Goal: Information Seeking & Learning: Learn about a topic

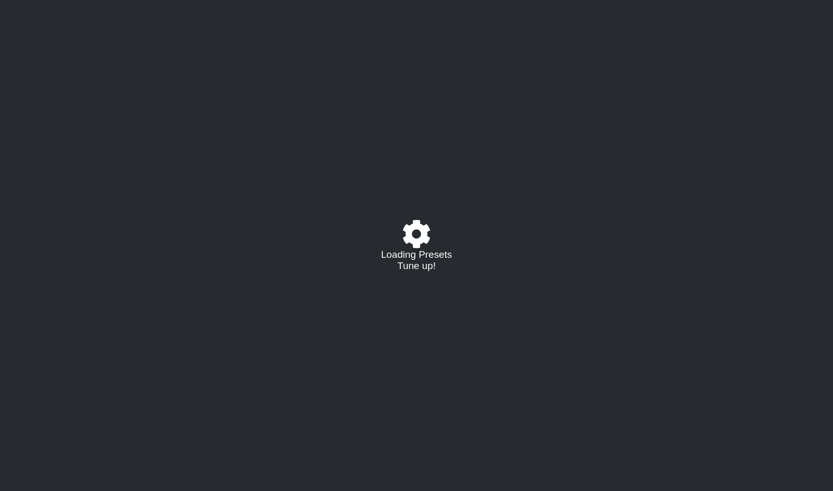
select select "/021588573919"
select select "C"
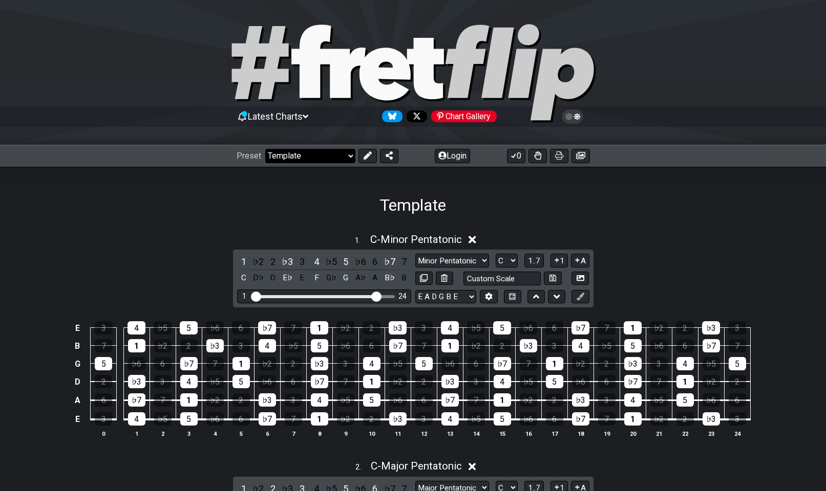
click at [350, 154] on select "Welcome to #fretflip! Template Custom Preset Minor Pentatonic Major Pentatonic …" at bounding box center [310, 156] width 90 height 14
click at [265, 149] on select "Welcome to #fretflip! Template Custom Preset Minor Pentatonic Major Pentatonic …" at bounding box center [310, 156] width 90 height 14
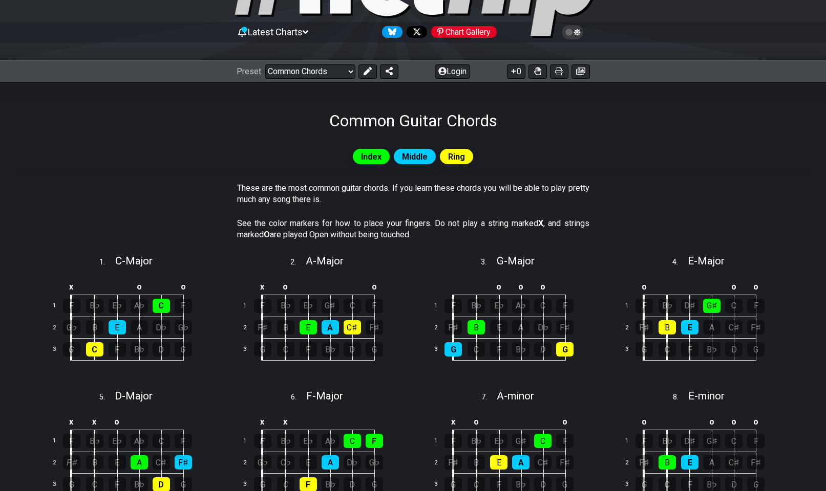
scroll to position [14, 0]
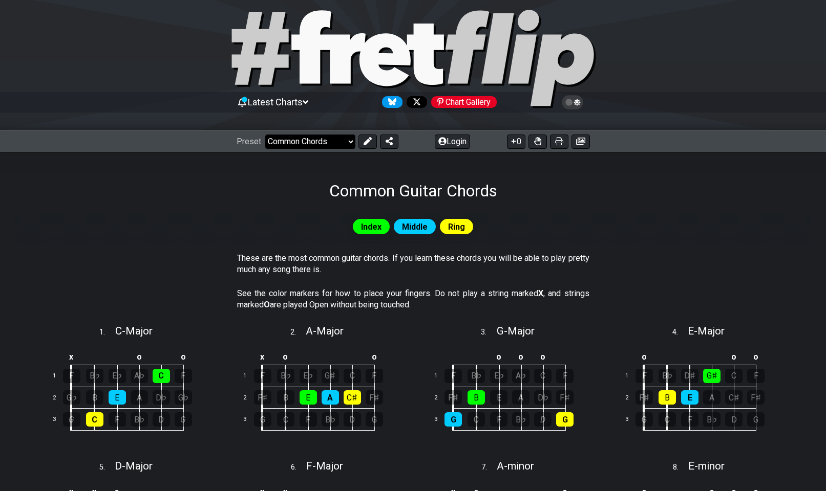
click at [348, 141] on select "Welcome to #fretflip! Template Custom Preset Minor Pentatonic Major Pentatonic …" at bounding box center [310, 142] width 90 height 14
click at [342, 139] on select "Welcome to #fretflip! Template Custom Preset Minor Pentatonic Major Pentatonic …" at bounding box center [310, 142] width 90 height 14
click at [265, 135] on select "Welcome to #fretflip! Template Custom Preset Minor Pentatonic Major Pentatonic …" at bounding box center [310, 142] width 90 height 14
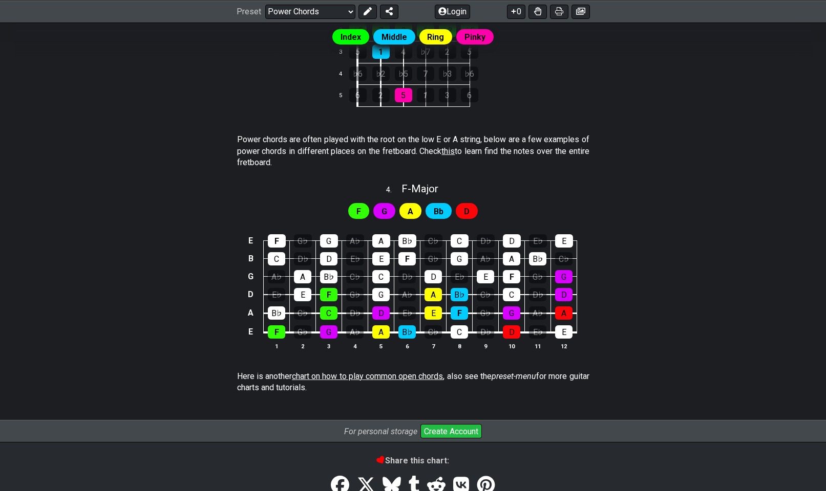
scroll to position [577, 0]
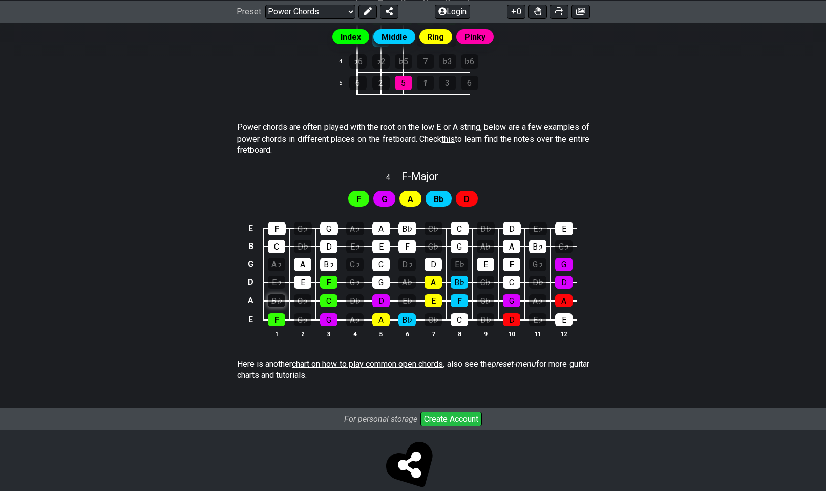
click at [279, 301] on div "B♭" at bounding box center [276, 300] width 17 height 13
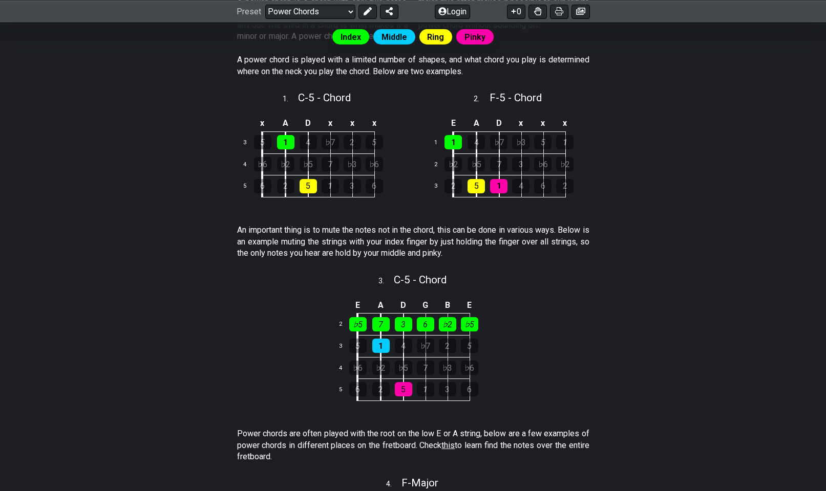
scroll to position [270, 0]
click at [357, 321] on div "♭5" at bounding box center [357, 325] width 17 height 14
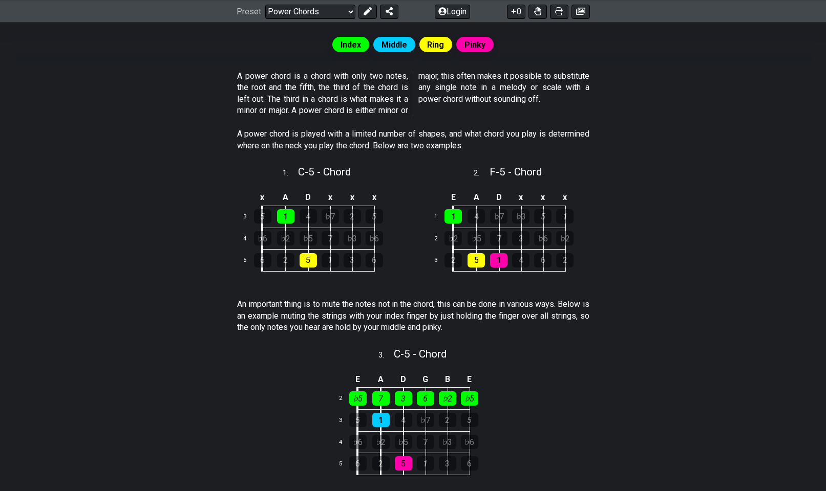
scroll to position [168, 0]
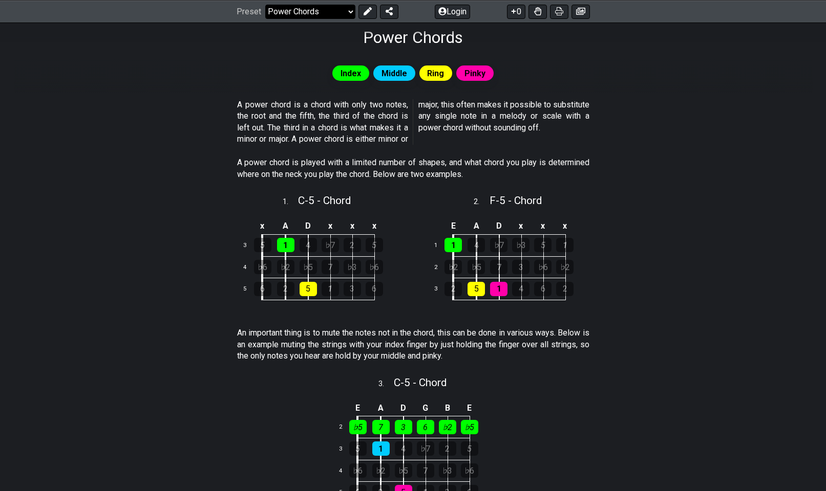
click at [349, 9] on select "Welcome to #fretflip! Template Custom Preset Minor Pentatonic Major Pentatonic …" at bounding box center [310, 11] width 90 height 14
click at [265, 4] on select "Welcome to #fretflip! Template Custom Preset Minor Pentatonic Major Pentatonic …" at bounding box center [310, 11] width 90 height 14
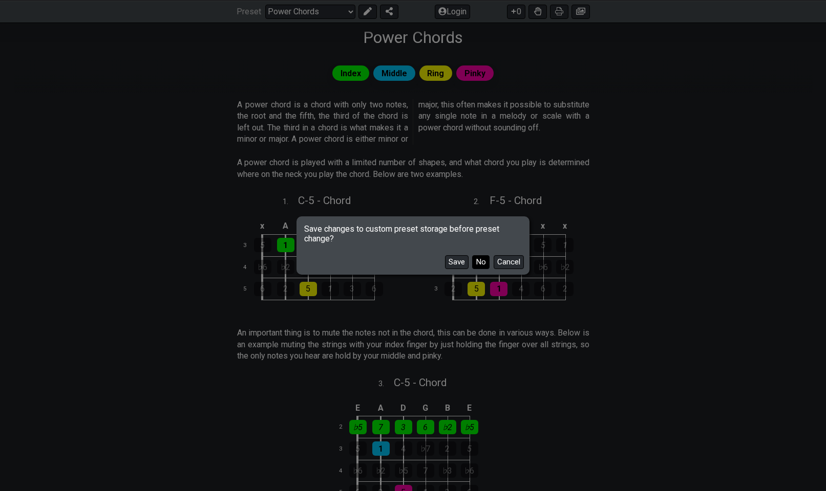
click at [480, 261] on button "No" at bounding box center [480, 262] width 17 height 14
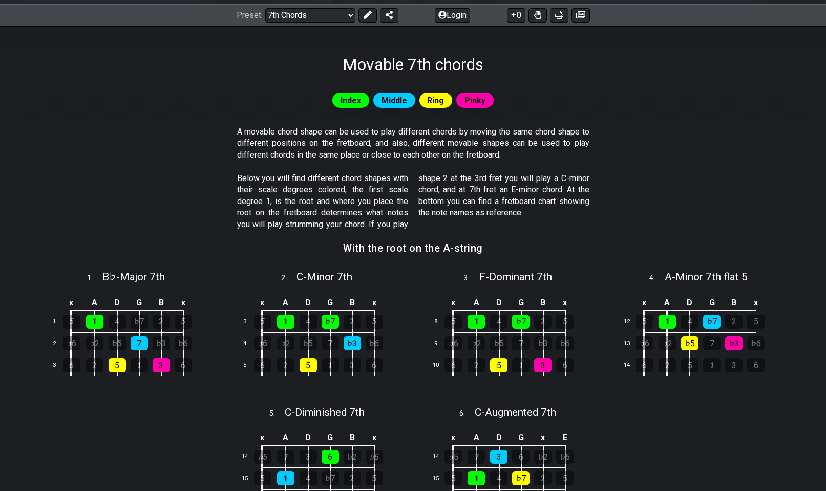
scroll to position [102, 0]
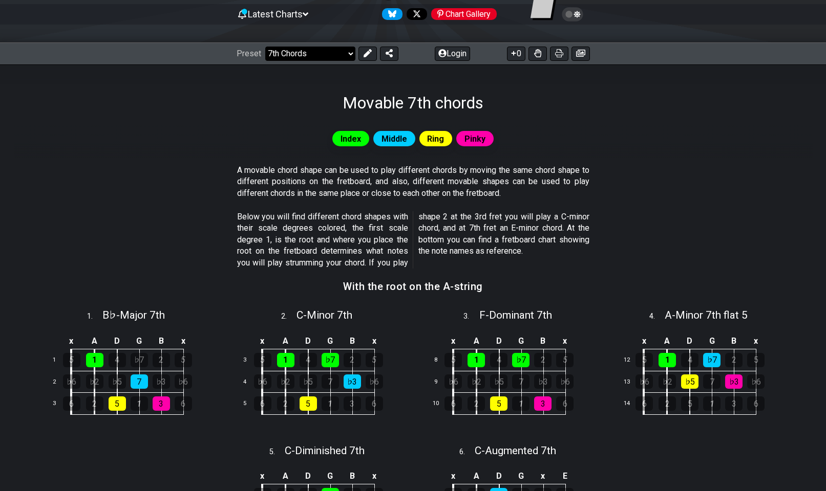
click at [350, 55] on select "Welcome to #fretflip! Template Custom Preset Minor Pentatonic Major Pentatonic …" at bounding box center [310, 54] width 90 height 14
click at [265, 47] on select "Welcome to #fretflip! Template Custom Preset Minor Pentatonic Major Pentatonic …" at bounding box center [310, 54] width 90 height 14
select select "/3nps-caged-shapes"
select select "A"
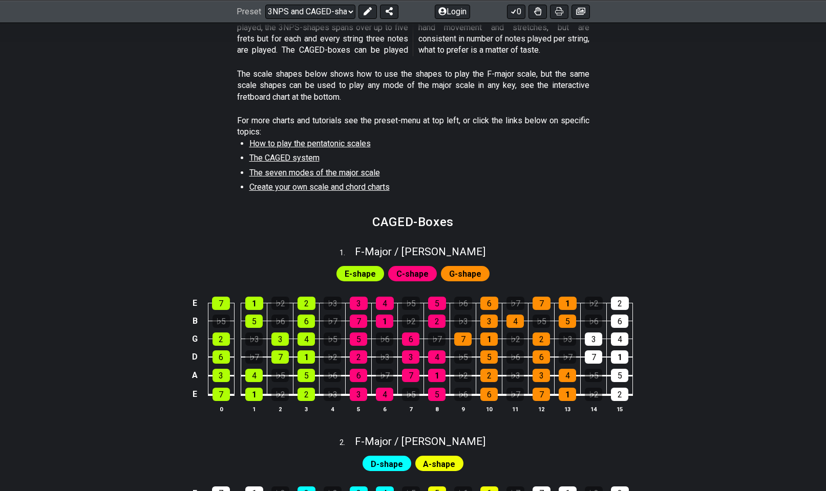
scroll to position [205, 0]
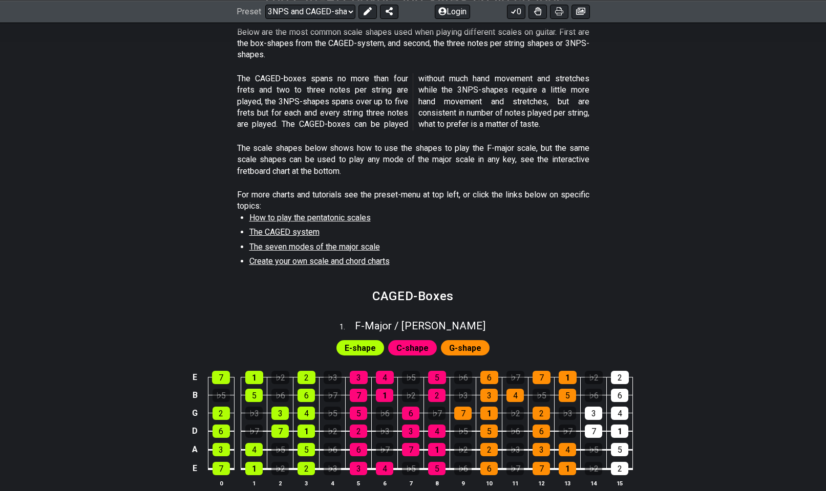
click at [274, 231] on span "The CAGED system" at bounding box center [284, 232] width 70 height 10
select select "/the-caged-system"
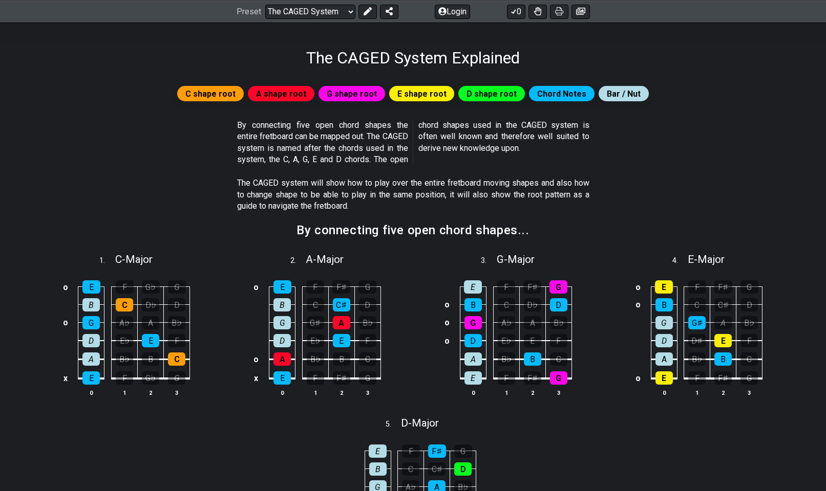
scroll to position [154, 0]
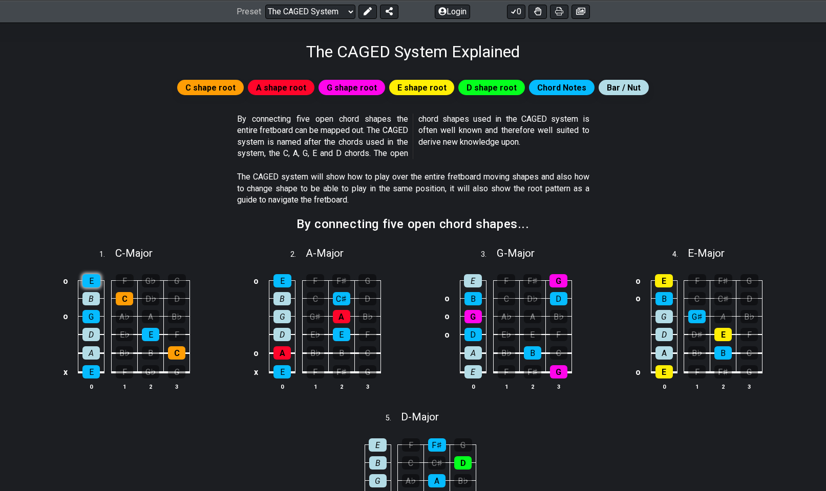
click at [94, 281] on div "E" at bounding box center [91, 280] width 18 height 13
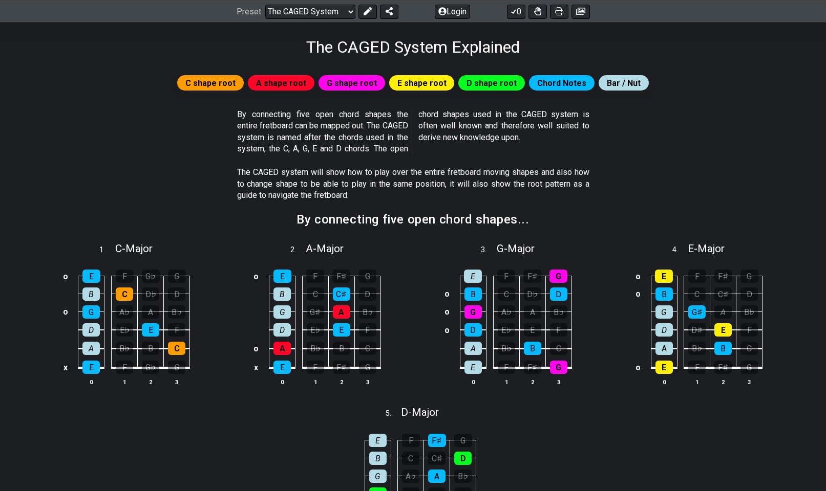
scroll to position [154, 0]
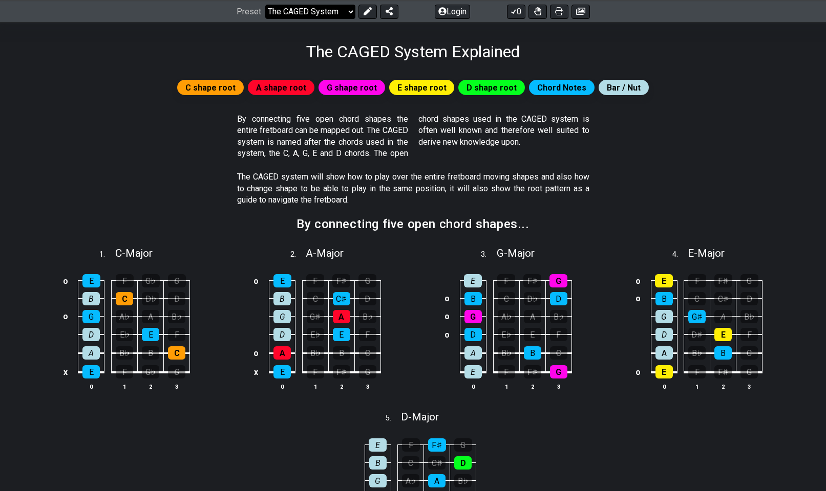
click at [349, 11] on select "Welcome to #fretflip! Template Custom Preset Minor Pentatonic Major Pentatonic …" at bounding box center [310, 11] width 90 height 14
click at [199, 175] on section "The CAGED system will show how to play over the entire fretboard moving shapes …" at bounding box center [413, 190] width 798 height 47
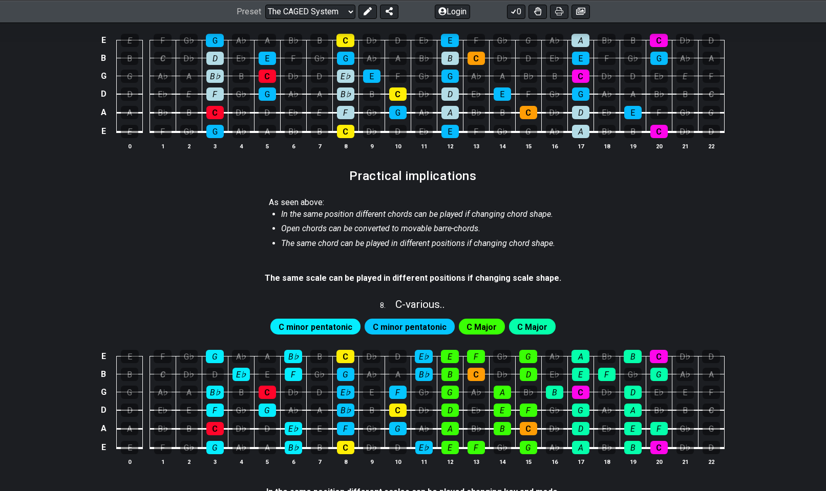
scroll to position [972, 0]
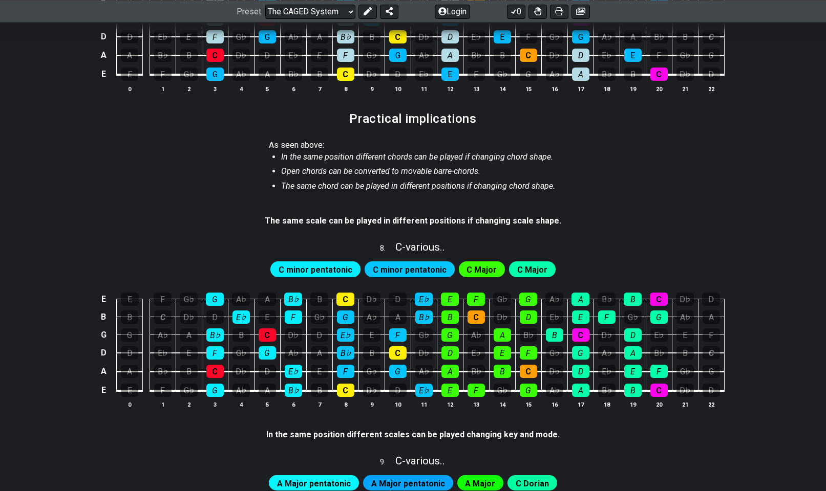
click at [319, 269] on span "C minor pentatonic" at bounding box center [315, 270] width 74 height 15
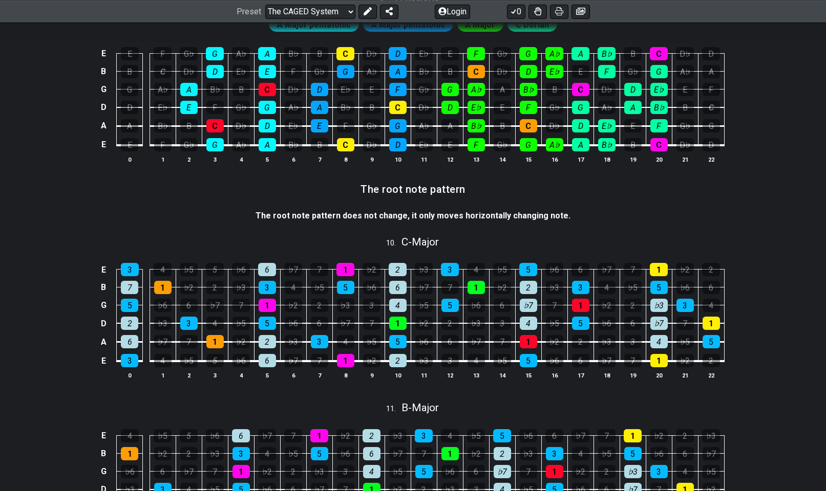
scroll to position [1433, 0]
